Goal: Check status: Check status

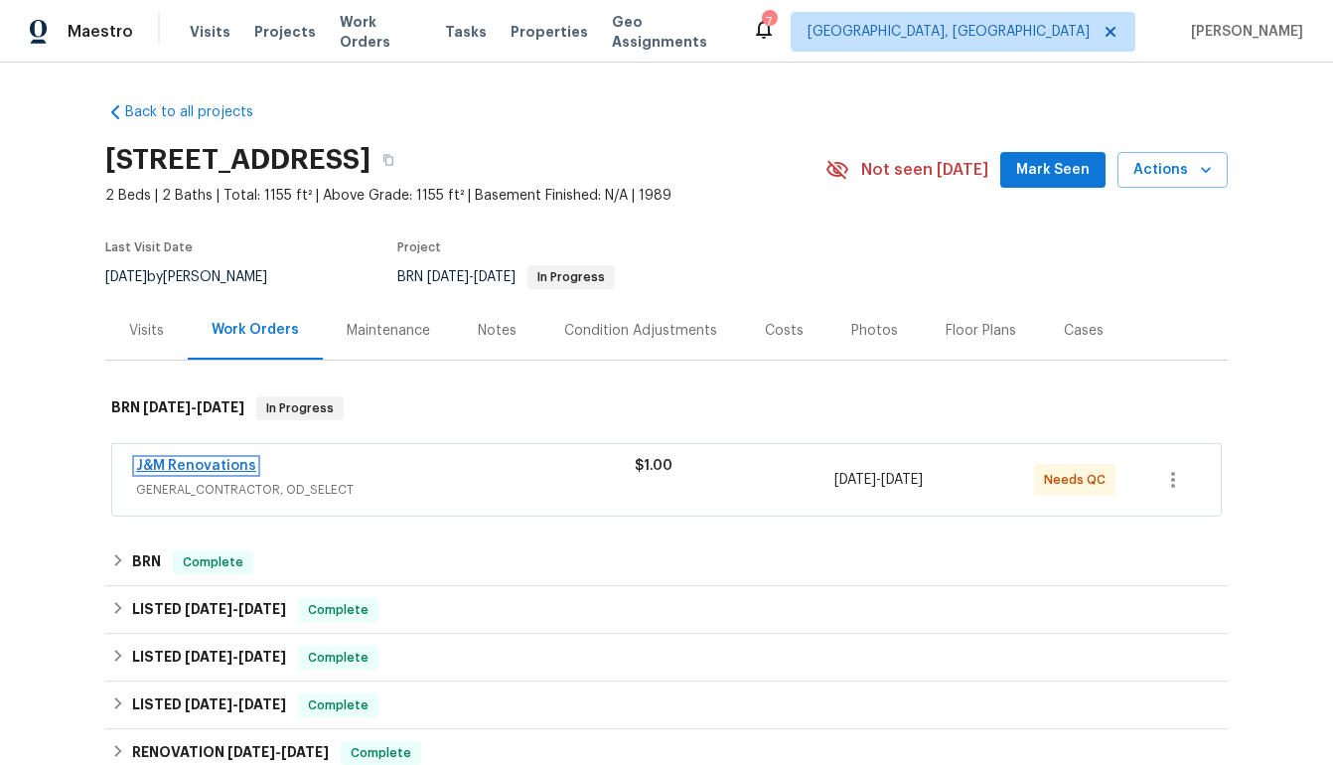
click at [234, 460] on link "J&M Renovations" at bounding box center [196, 466] width 120 height 14
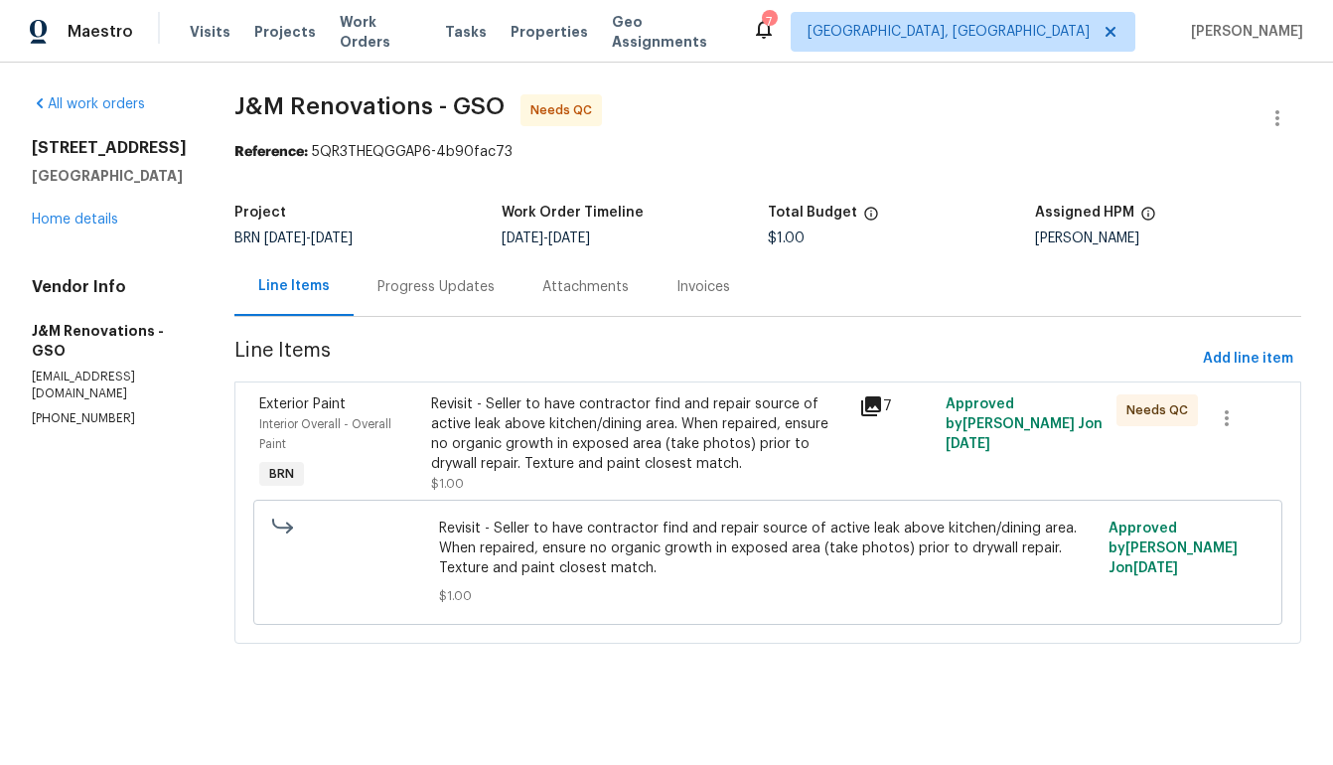
click at [402, 289] on div "Progress Updates" at bounding box center [435, 287] width 117 height 20
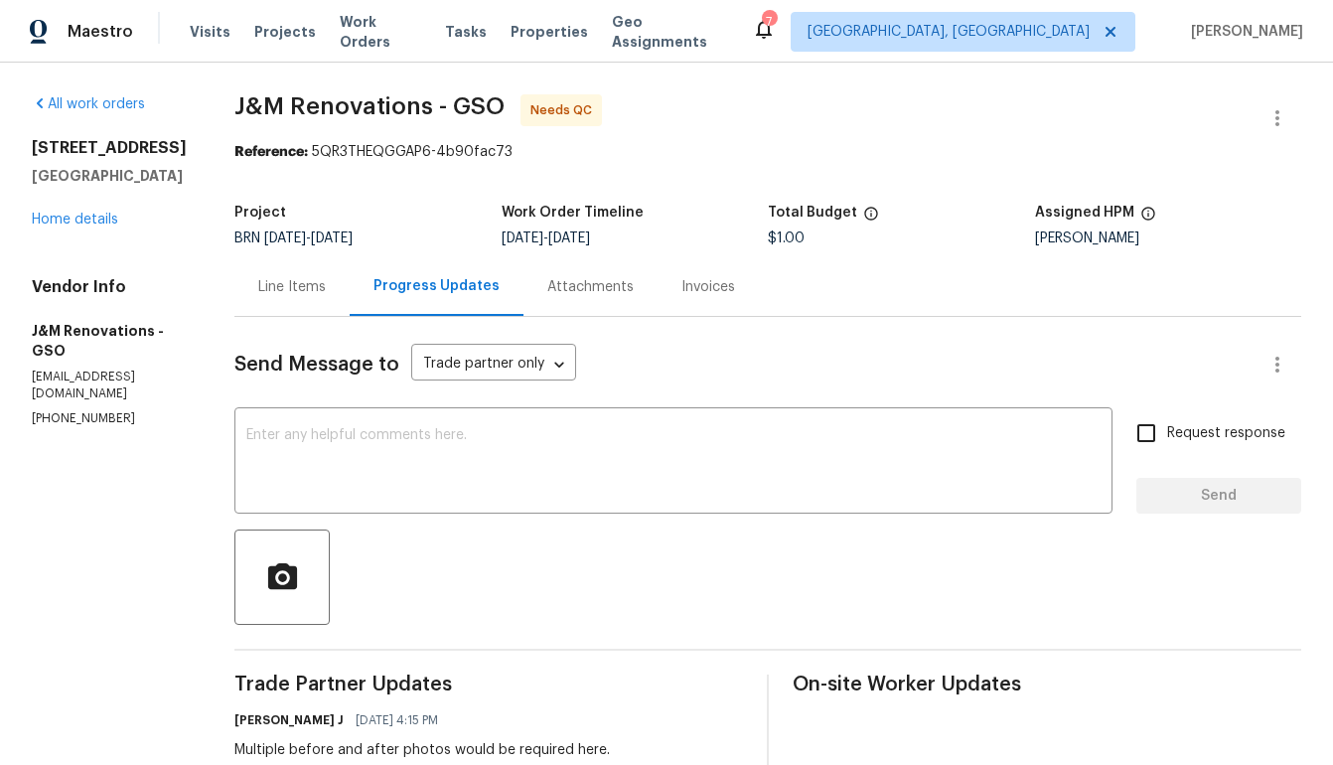
click at [592, 287] on div "Attachments" at bounding box center [590, 287] width 86 height 20
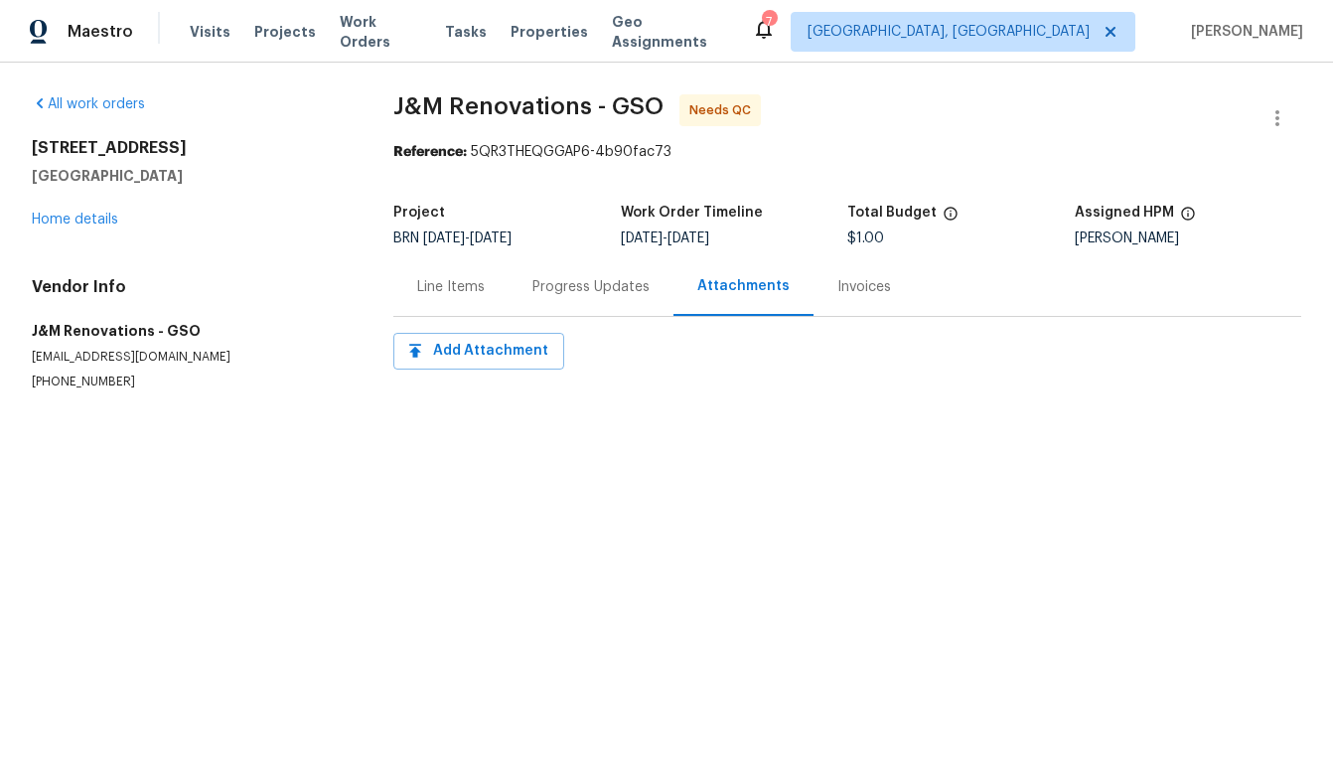
click at [845, 293] on div "Invoices" at bounding box center [864, 287] width 54 height 20
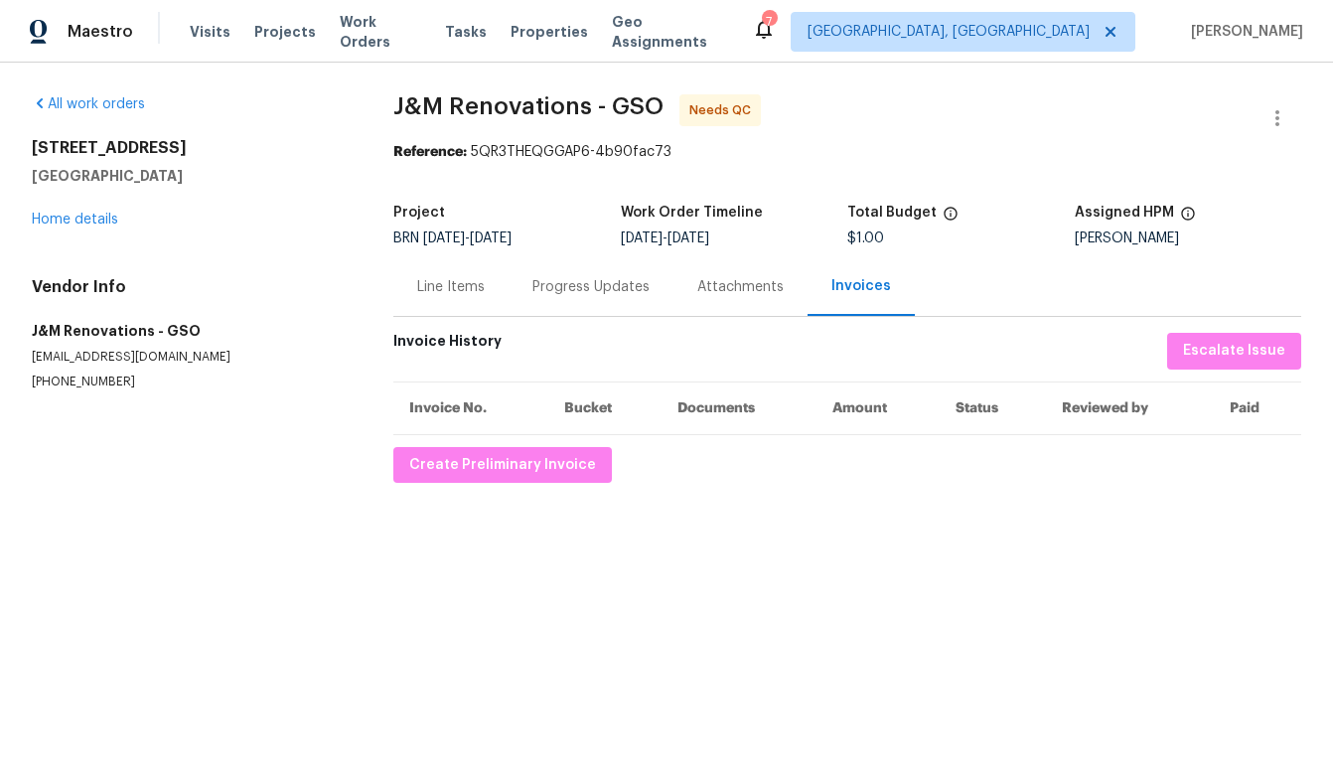
click at [466, 278] on div "Line Items" at bounding box center [451, 287] width 68 height 20
